Goal: Transaction & Acquisition: Purchase product/service

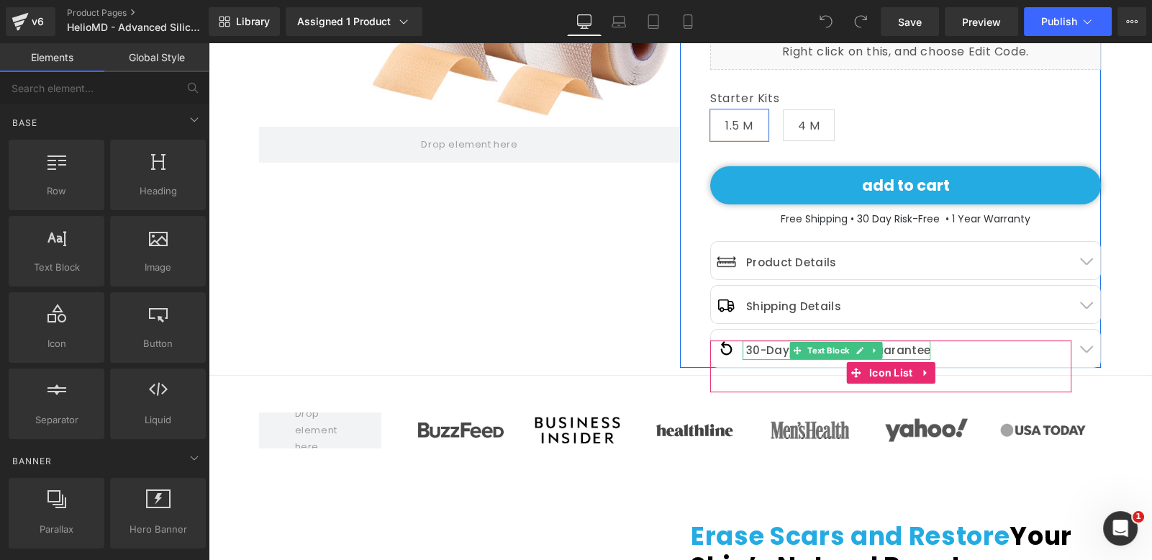
scroll to position [0, 1511]
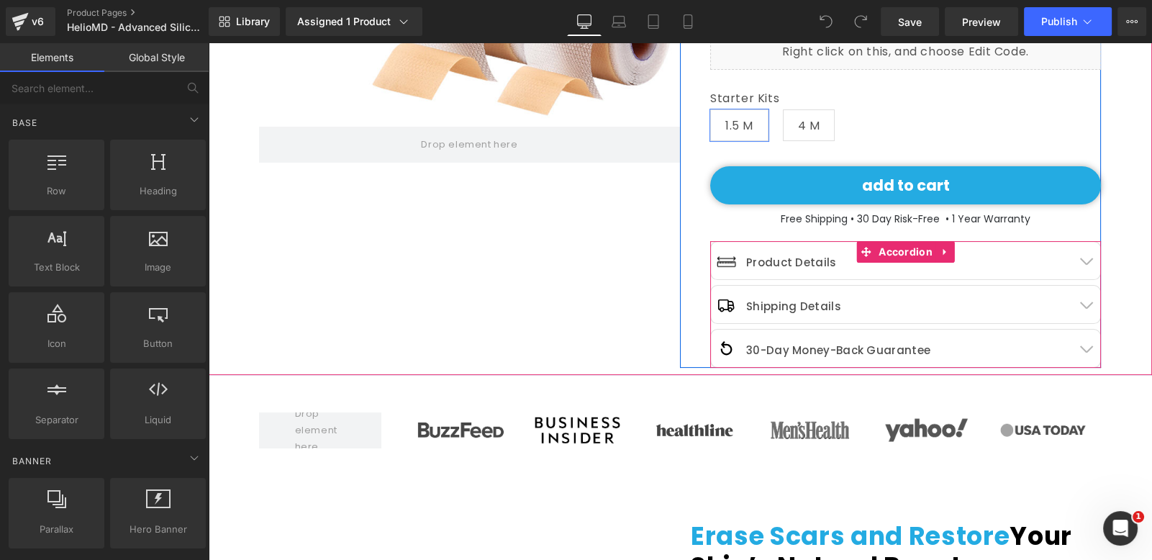
click at [1077, 242] on button "button" at bounding box center [1086, 260] width 29 height 37
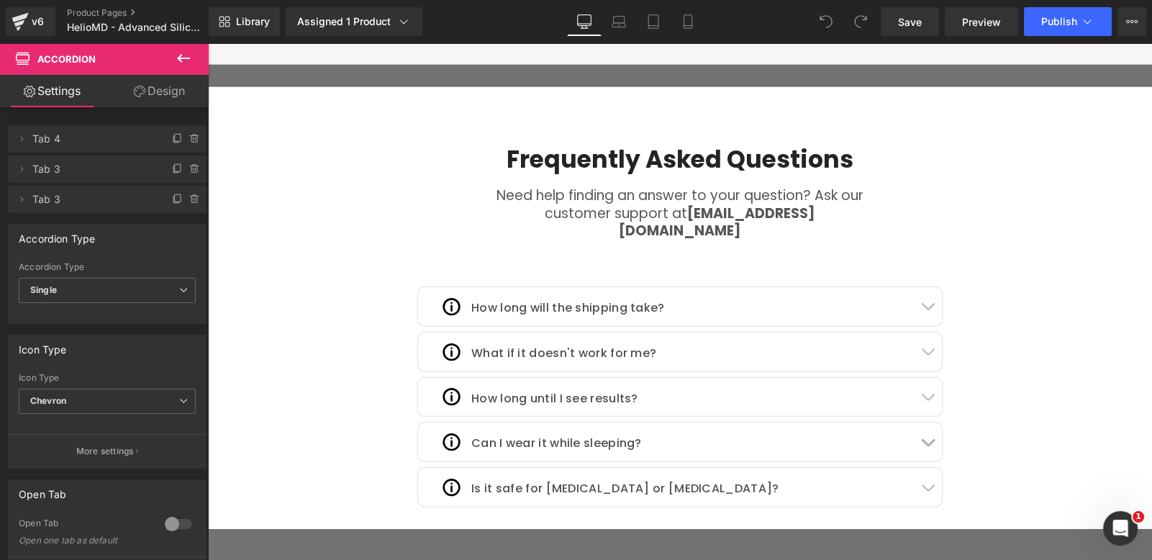
scroll to position [0, 756]
